Goal: Task Accomplishment & Management: Manage account settings

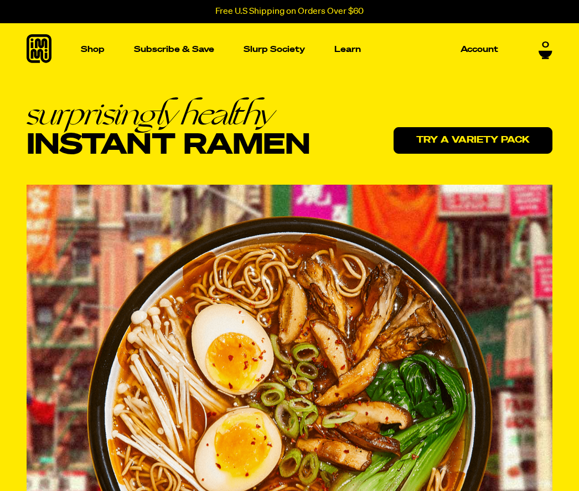
click at [448, 137] on link "Try a variety pack" at bounding box center [472, 140] width 159 height 27
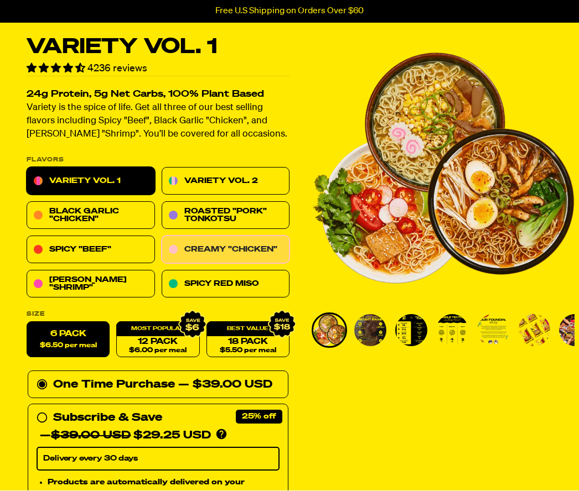
scroll to position [39, 0]
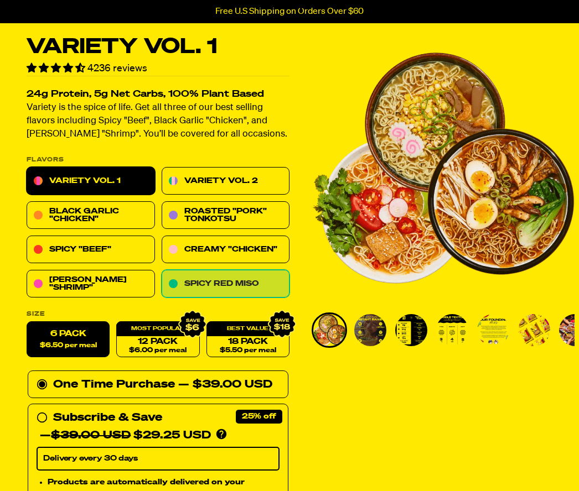
click at [247, 281] on link "Spicy Red Miso" at bounding box center [226, 284] width 128 height 28
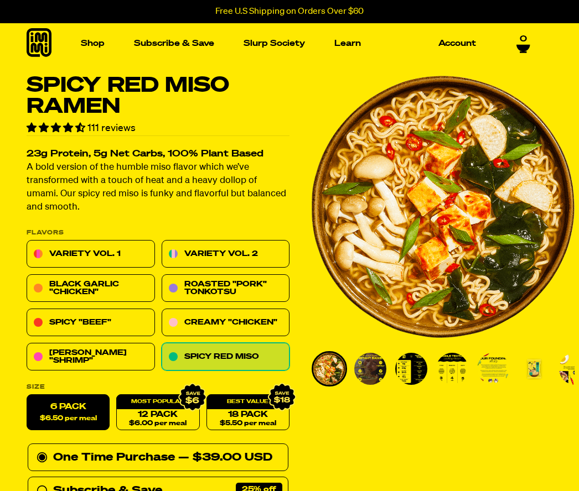
click at [423, 367] on img "Go to slide 3" at bounding box center [411, 369] width 32 height 32
click at [458, 48] on link "Account" at bounding box center [457, 43] width 46 height 17
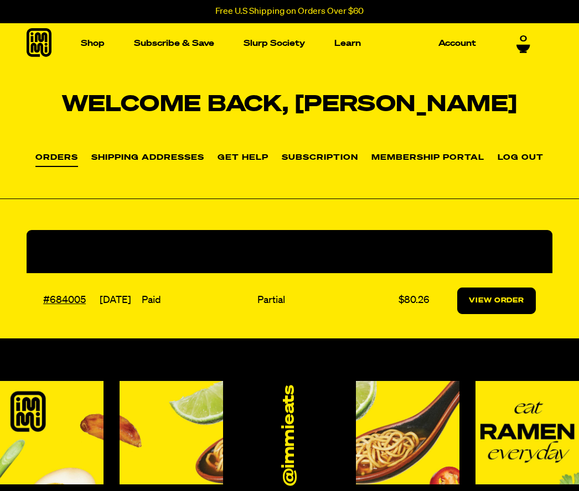
click at [482, 302] on link "View Order" at bounding box center [496, 301] width 79 height 27
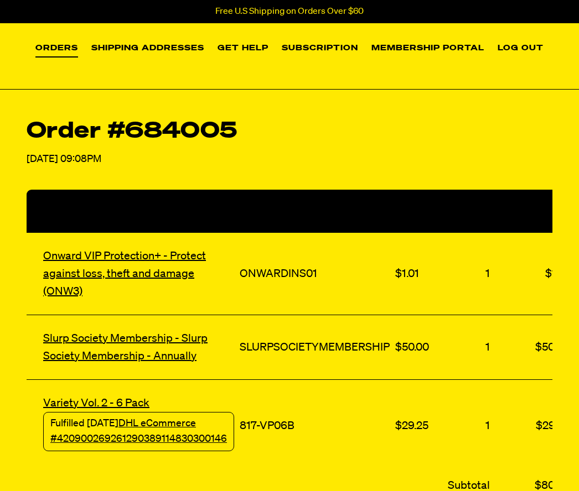
scroll to position [109, 0]
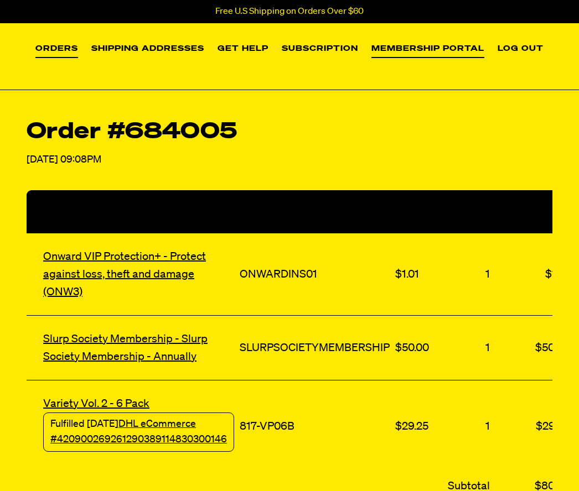
click at [425, 49] on link "Membership Portal" at bounding box center [427, 51] width 113 height 13
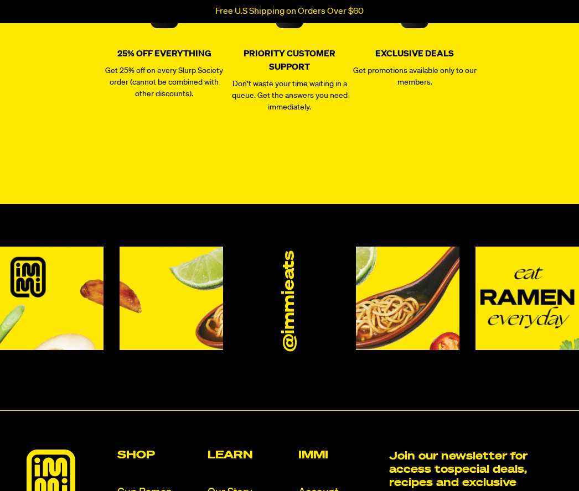
scroll to position [1419, 0]
